Goal: Task Accomplishment & Management: Complete application form

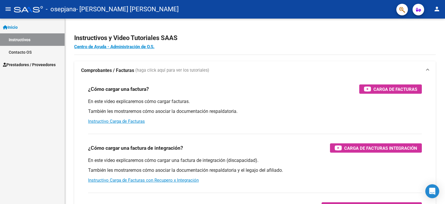
click at [19, 63] on span "Prestadores / Proveedores" at bounding box center [29, 64] width 53 height 6
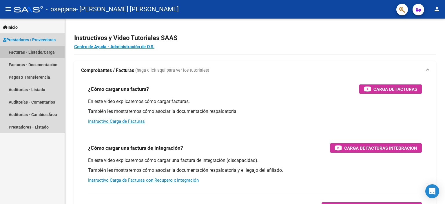
click at [28, 52] on link "Facturas - Listado/Carga" at bounding box center [32, 52] width 65 height 12
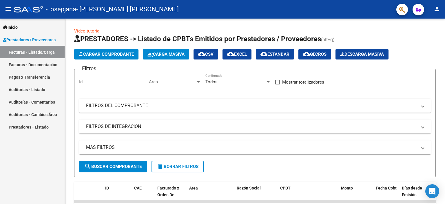
click at [115, 55] on span "Cargar Comprobante" at bounding box center [106, 54] width 55 height 5
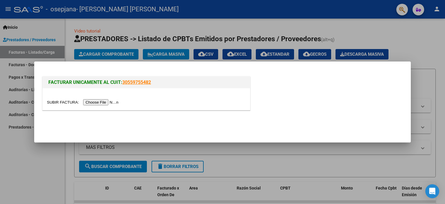
click at [101, 103] on input "file" at bounding box center [83, 102] width 73 height 6
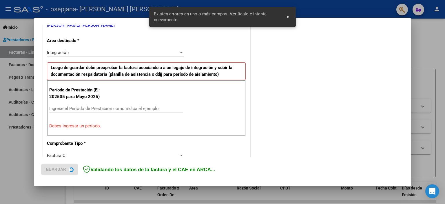
scroll to position [135, 0]
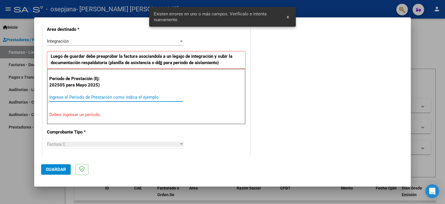
click at [95, 96] on input "Ingrese el Período de Prestación como indica el ejemplo" at bounding box center [116, 96] width 134 height 5
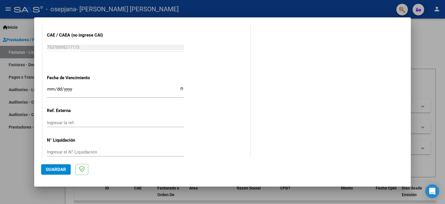
scroll to position [377, 0]
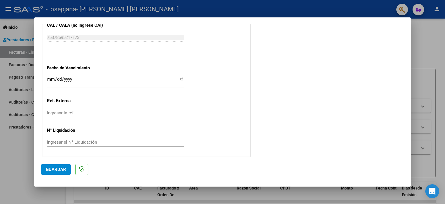
type input "202508"
click at [57, 169] on span "Guardar" at bounding box center [56, 169] width 20 height 5
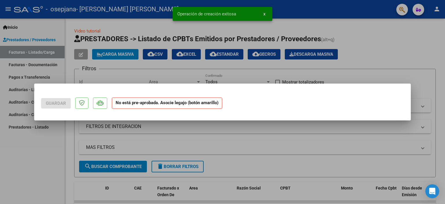
scroll to position [0, 0]
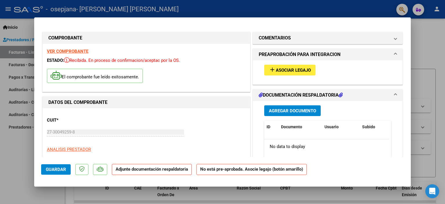
click at [295, 107] on button "Agregar Documento" at bounding box center [292, 110] width 57 height 11
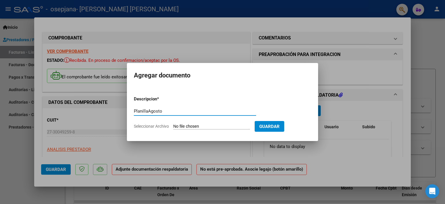
type input "PlanillaAgosto"
click at [212, 126] on input "Seleccionar Archivo" at bounding box center [211, 127] width 77 height 6
type input "C:\fakepath\PlanilllaAgostoJuliana.pdf"
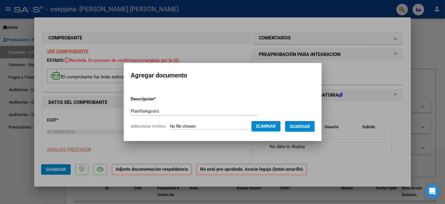
click at [315, 126] on button "Guardar" at bounding box center [300, 126] width 30 height 11
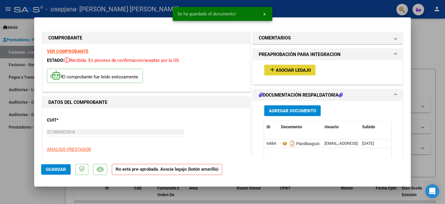
click at [293, 70] on span "Asociar Legajo" at bounding box center [293, 70] width 35 height 5
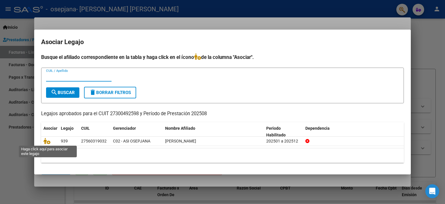
click at [48, 141] on icon at bounding box center [46, 141] width 7 height 6
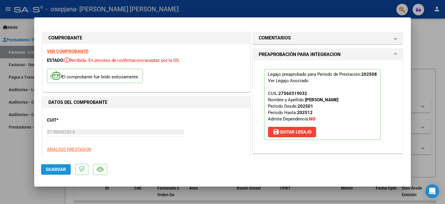
click at [57, 169] on span "Guardar" at bounding box center [56, 169] width 20 height 5
click at [422, 44] on div at bounding box center [222, 102] width 445 height 204
type input "$ 0,00"
